Goal: Task Accomplishment & Management: Use online tool/utility

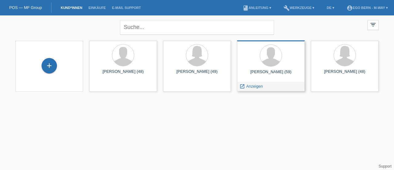
click at [293, 62] on div at bounding box center [271, 55] width 58 height 23
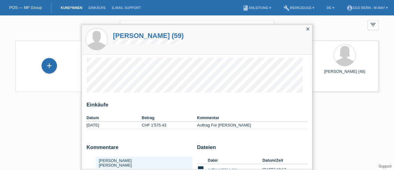
scroll to position [15, 0]
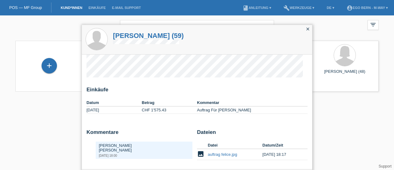
click at [307, 29] on icon "close" at bounding box center [308, 29] width 5 height 5
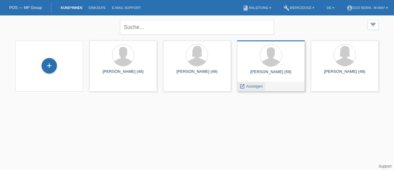
click at [243, 86] on icon "launch" at bounding box center [243, 87] width 6 height 6
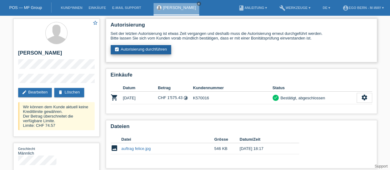
click at [135, 48] on link "assignment_turned_in Autorisierung durchführen" at bounding box center [141, 49] width 61 height 9
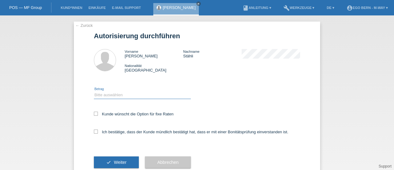
click at [107, 95] on select "Bitte auswählen CHF 1.00 - CHF 499.00 CHF 500.00 - CHF 1'999.00 CHF 2'000.00 - …" at bounding box center [142, 94] width 97 height 7
select select "2"
click at [94, 91] on select "Bitte auswählen CHF 1.00 - CHF 499.00 CHF 500.00 - CHF 1'999.00 CHF 2'000.00 - …" at bounding box center [142, 94] width 97 height 7
click at [94, 112] on icon at bounding box center [96, 114] width 4 height 4
click at [94, 112] on input "Kunde wünscht die Option für fixe Raten" at bounding box center [96, 114] width 4 height 4
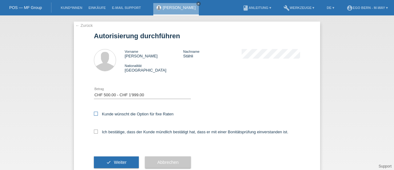
checkbox input "true"
click at [94, 132] on icon at bounding box center [96, 131] width 4 height 4
click at [94, 132] on input "Ich bestätige, dass der Kunde mündlich bestätigt hat, dass er mit einer Bonität…" at bounding box center [96, 131] width 4 height 4
checkbox input "true"
click at [111, 159] on button "check Weiter" at bounding box center [116, 162] width 45 height 12
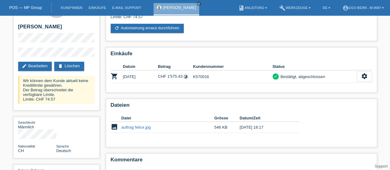
scroll to position [30, 0]
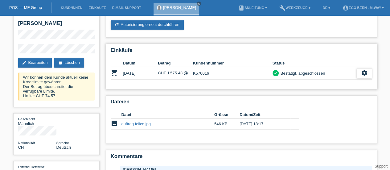
click at [359, 70] on div "settings" at bounding box center [364, 73] width 15 height 10
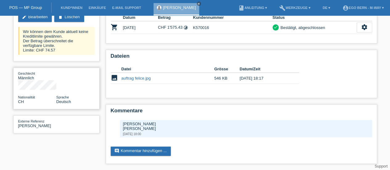
scroll to position [0, 0]
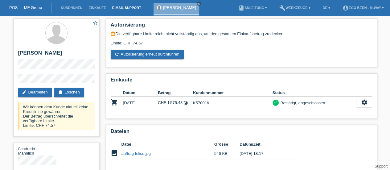
click at [125, 8] on link "E-Mail Support" at bounding box center [126, 8] width 35 height 4
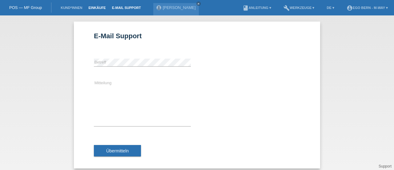
click at [99, 8] on link "Einkäufe" at bounding box center [96, 8] width 23 height 4
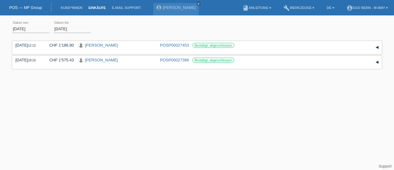
click at [71, 11] on li "Kund*innen" at bounding box center [72, 8] width 28 height 16
click at [71, 7] on link "Kund*innen" at bounding box center [72, 8] width 28 height 4
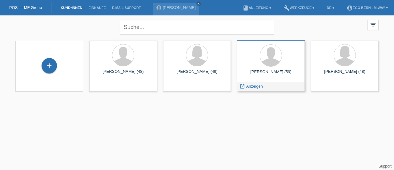
click at [289, 61] on div at bounding box center [271, 55] width 58 height 23
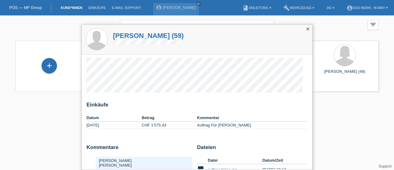
click at [304, 31] on div "close" at bounding box center [308, 29] width 9 height 9
